Goal: Task Accomplishment & Management: Use online tool/utility

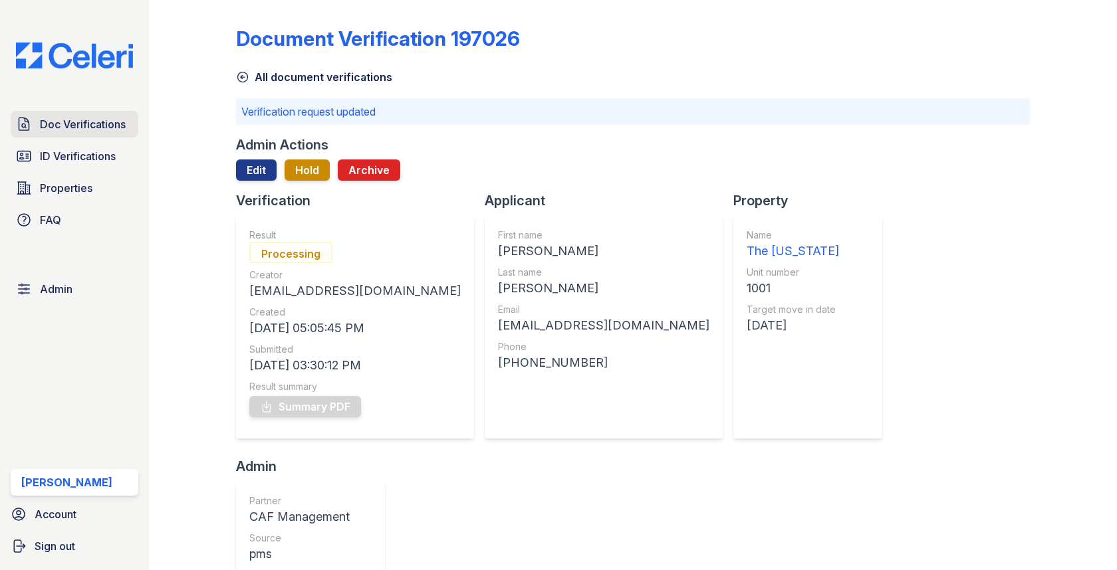
click at [115, 126] on span "Doc Verifications" at bounding box center [83, 124] width 86 height 16
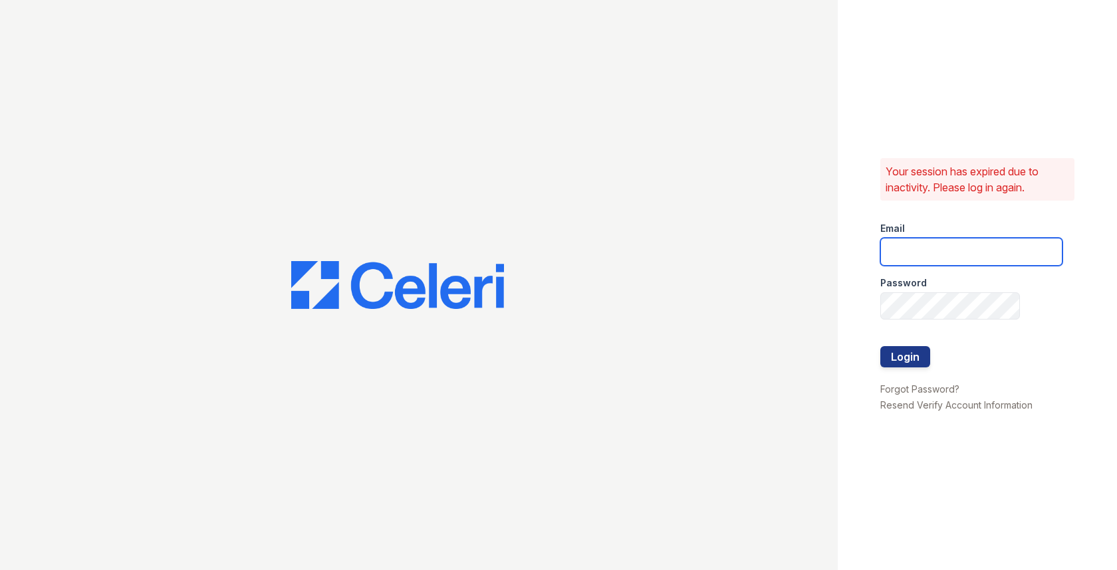
click at [896, 253] on input "email" at bounding box center [971, 252] width 182 height 28
click at [0, 570] on com-1password-button at bounding box center [0, 570] width 0 height 0
type input "[EMAIL_ADDRESS][DOMAIN_NAME]"
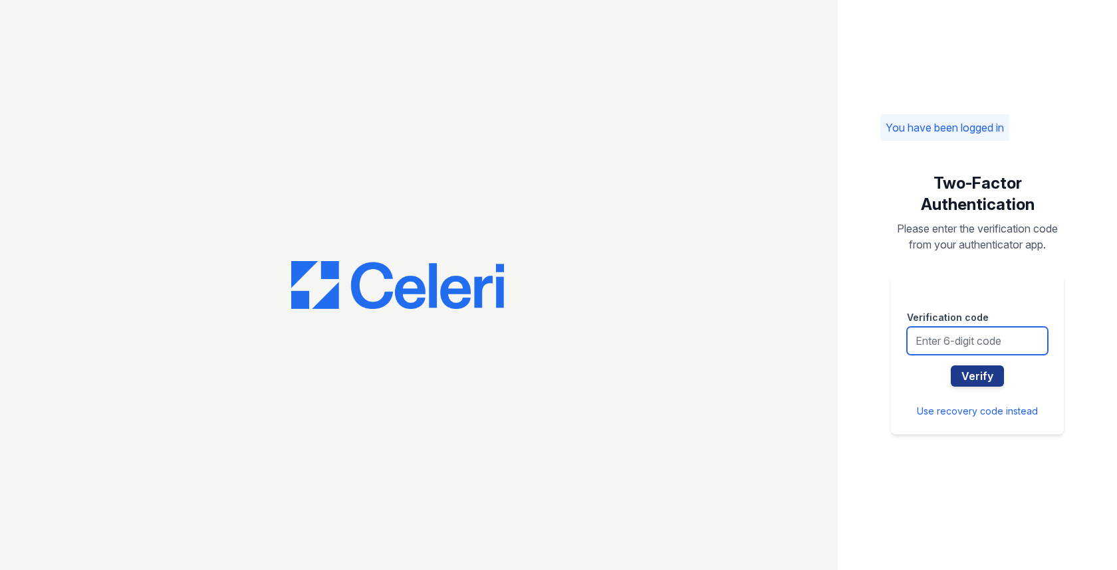
click at [935, 334] on input "text" at bounding box center [977, 341] width 141 height 28
type input "798461"
click at [950, 366] on button "Verify" at bounding box center [976, 376] width 53 height 21
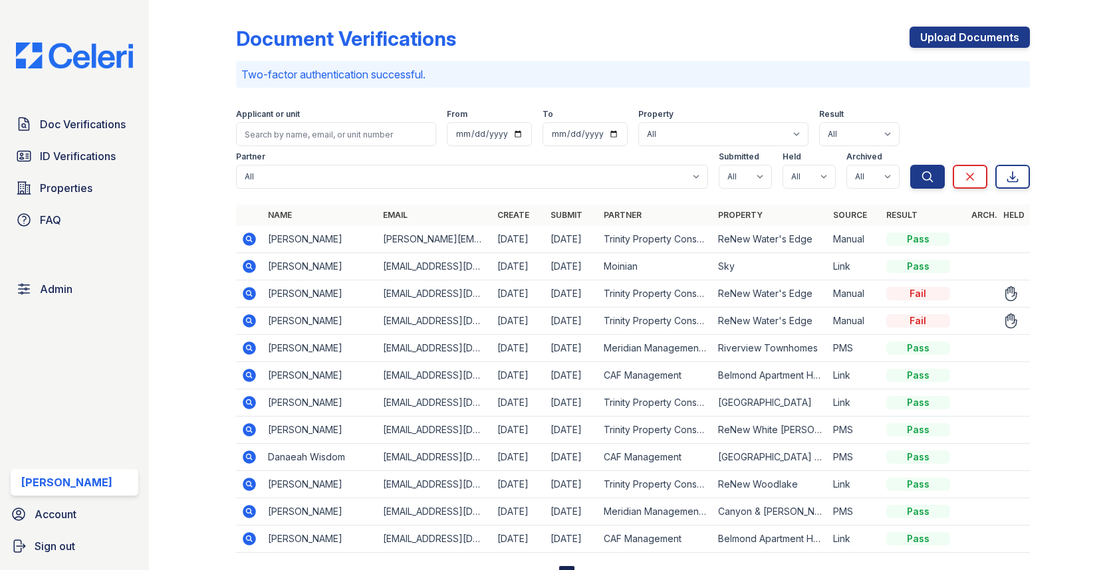
click at [251, 318] on icon at bounding box center [249, 321] width 16 height 16
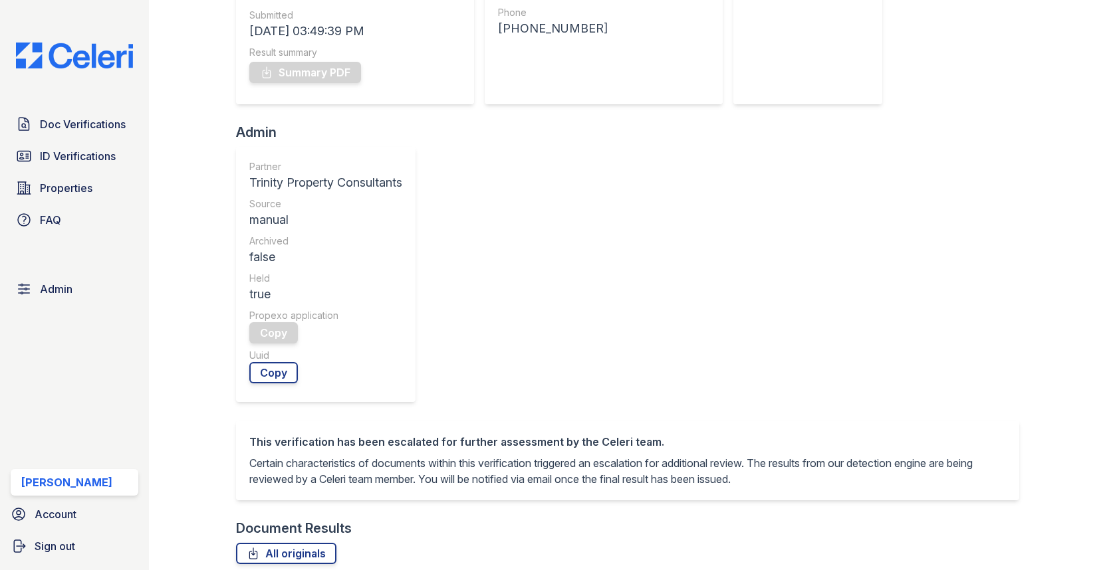
scroll to position [462, 0]
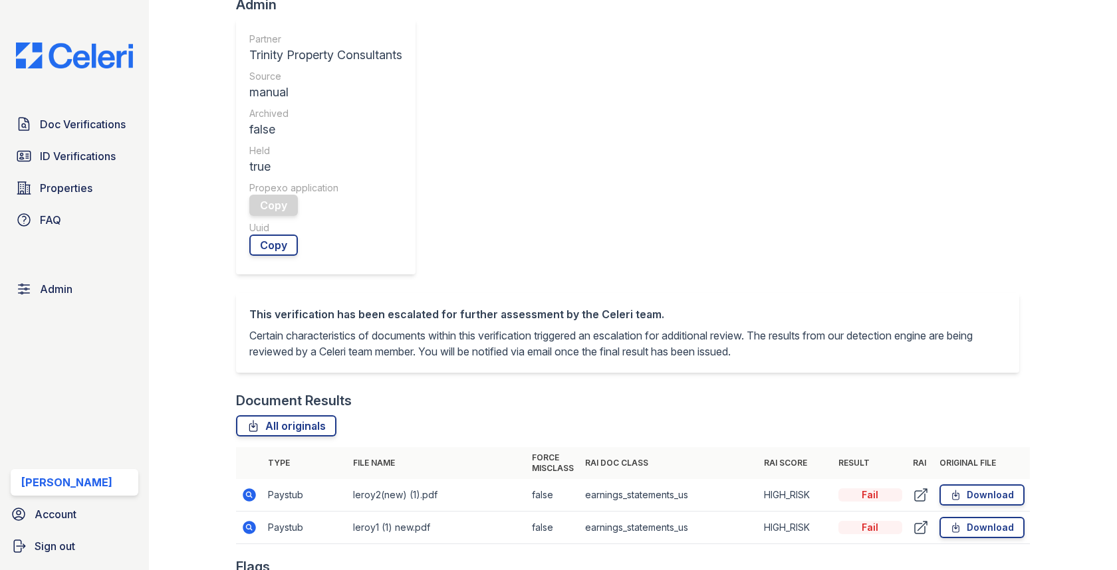
click at [243, 488] on icon at bounding box center [249, 494] width 13 height 13
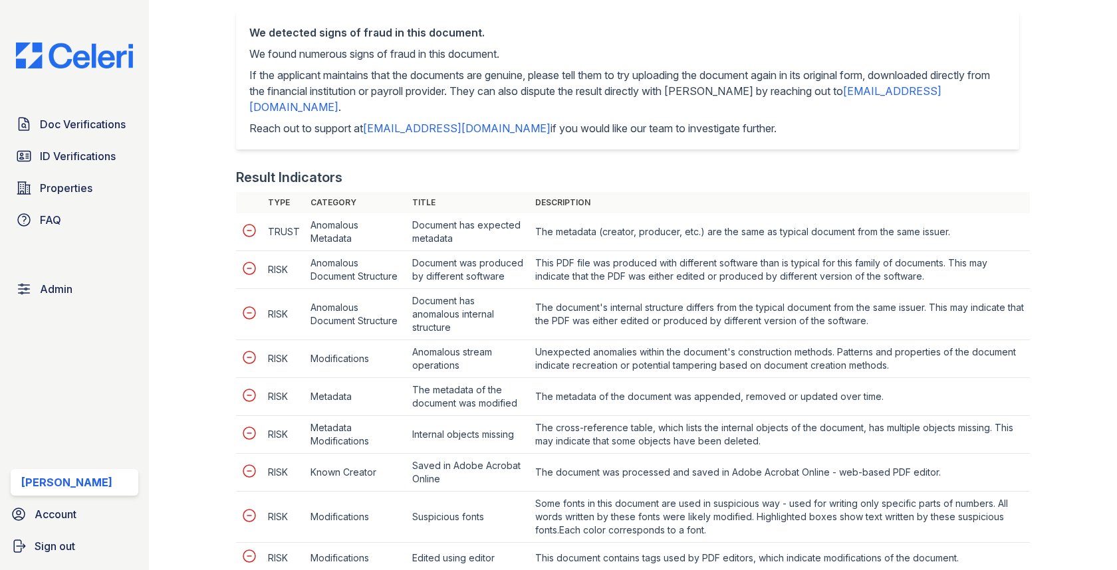
scroll to position [599, 0]
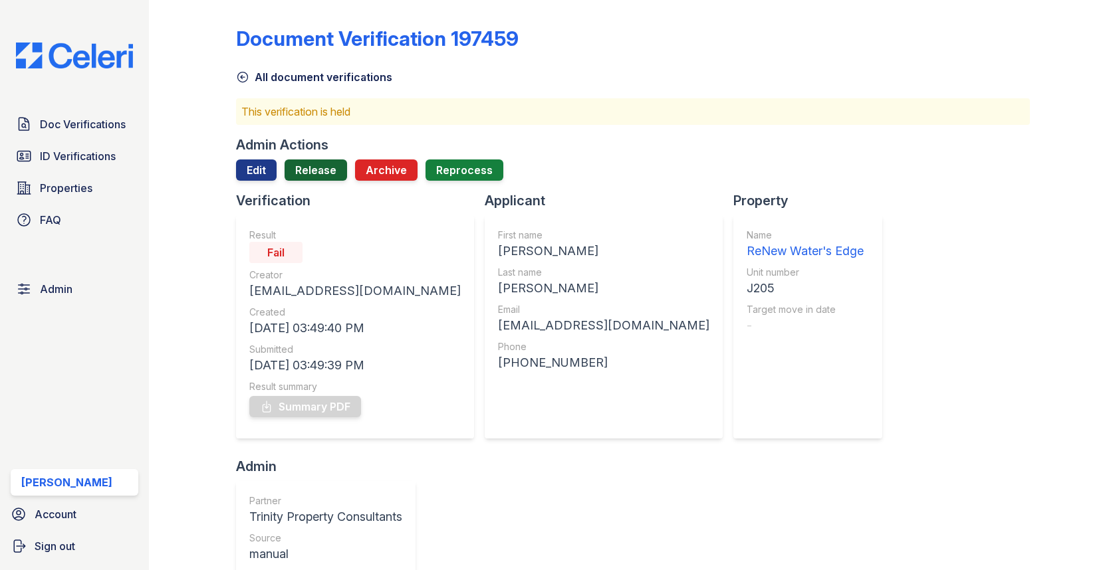
click at [331, 178] on link "Release" at bounding box center [315, 170] width 62 height 21
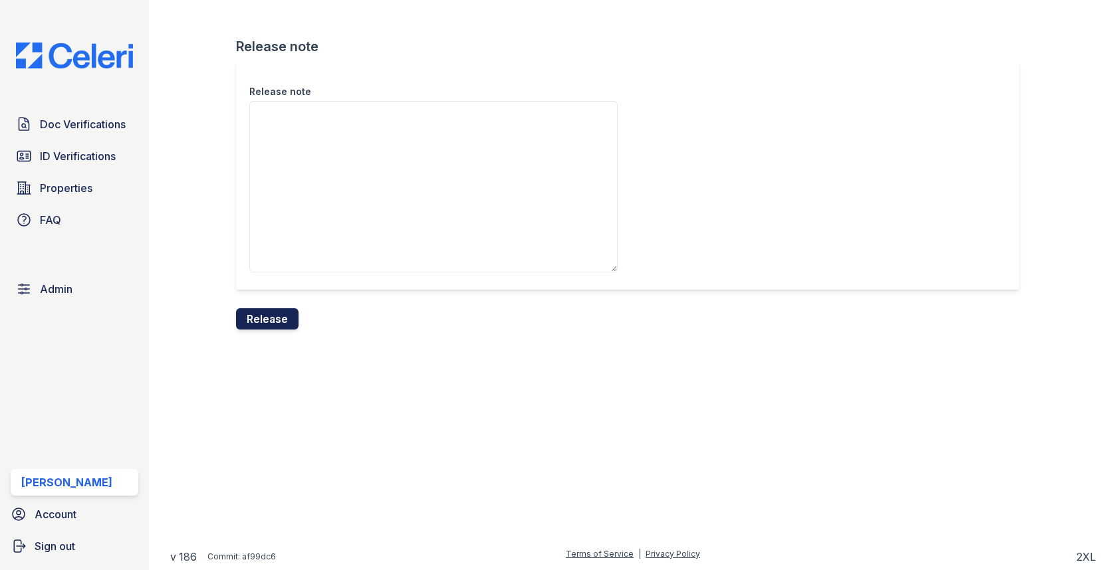
click at [280, 312] on button "Release" at bounding box center [267, 318] width 62 height 21
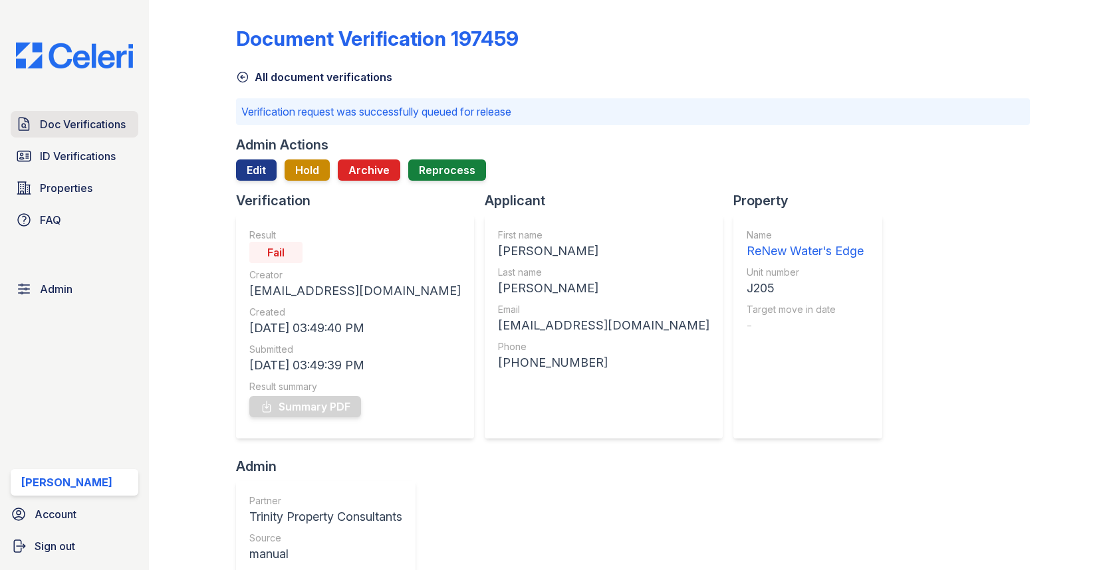
click at [74, 116] on span "Doc Verifications" at bounding box center [83, 124] width 86 height 16
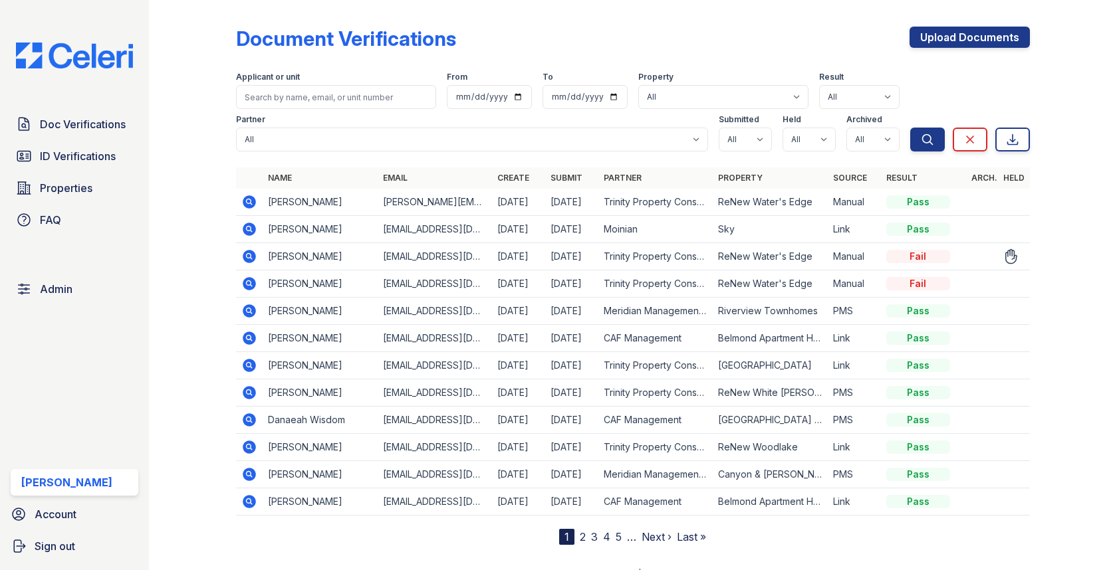
click at [252, 257] on icon at bounding box center [249, 256] width 13 height 13
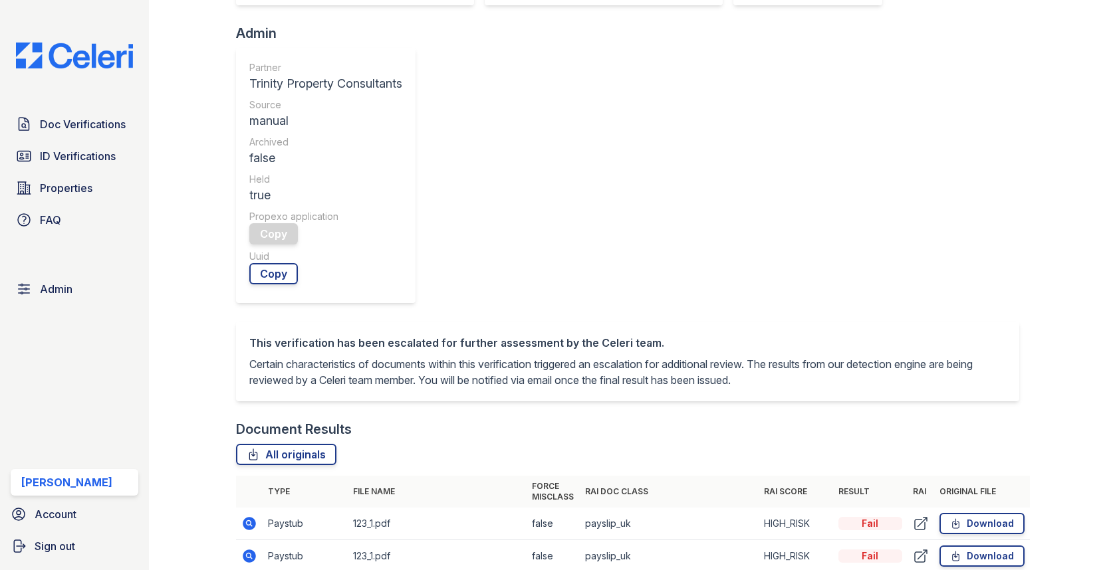
scroll to position [544, 0]
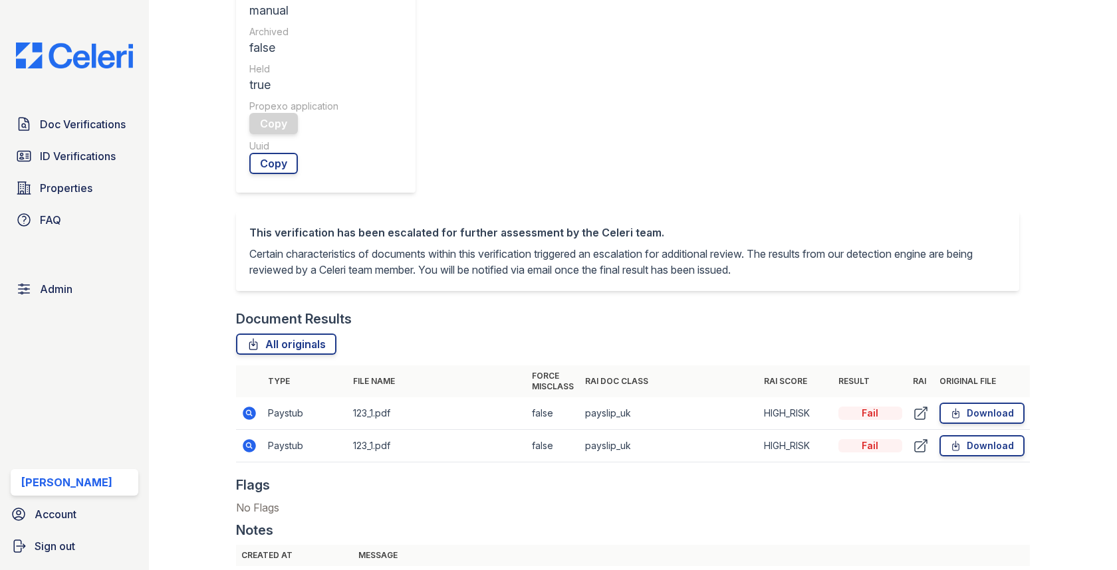
click at [250, 405] on icon at bounding box center [249, 413] width 16 height 16
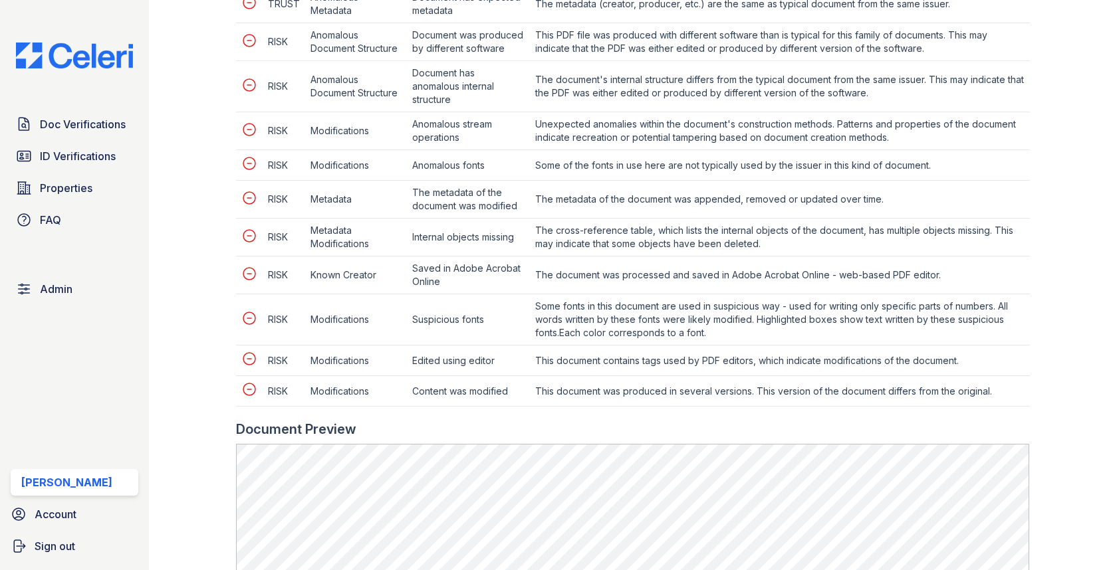
scroll to position [672, 0]
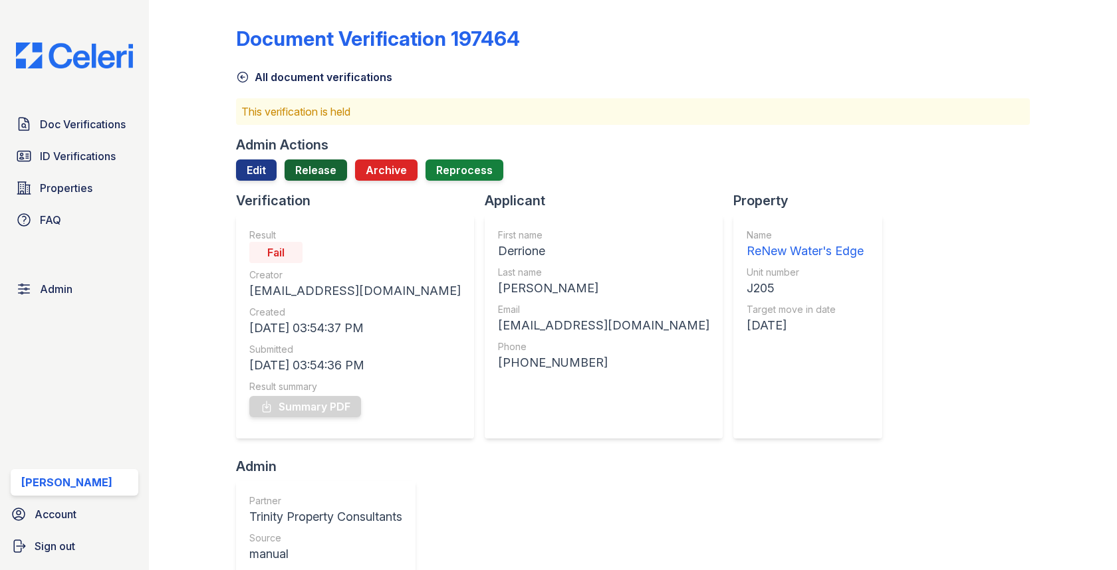
click at [316, 175] on link "Release" at bounding box center [315, 170] width 62 height 21
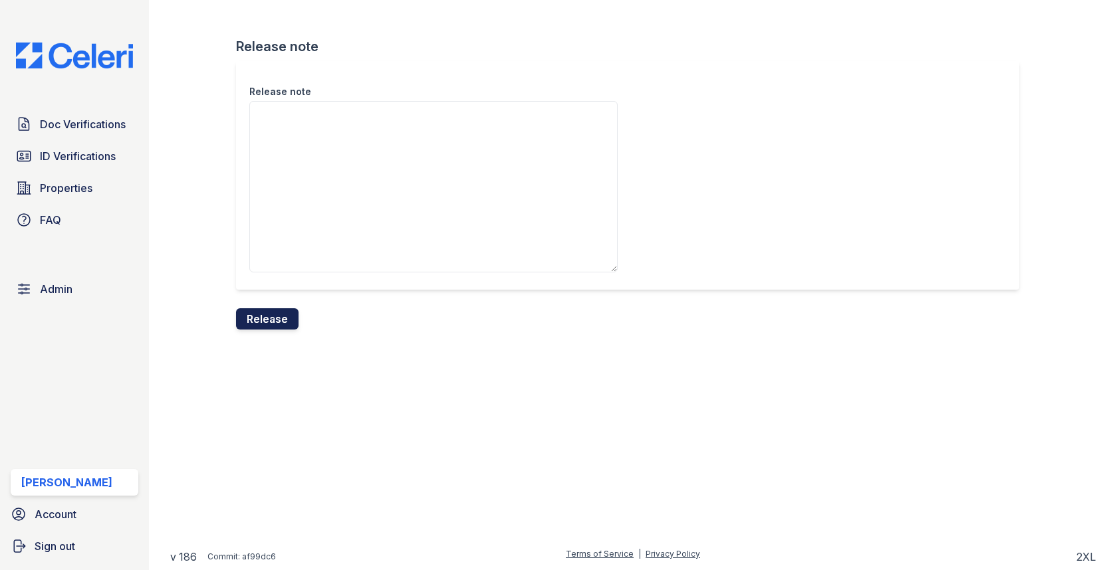
click at [264, 319] on button "Release" at bounding box center [267, 318] width 62 height 21
